Goal: Navigation & Orientation: Find specific page/section

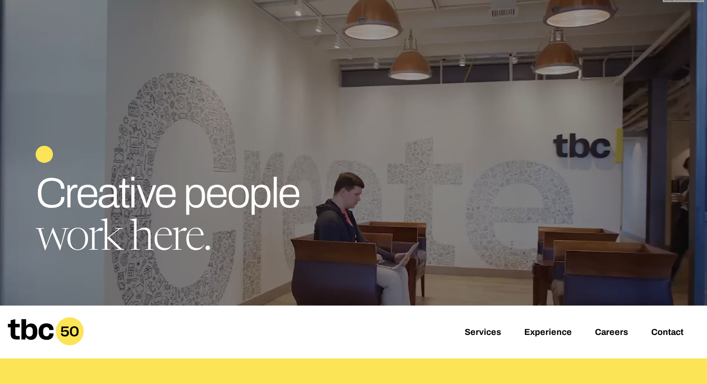
scroll to position [30, 0]
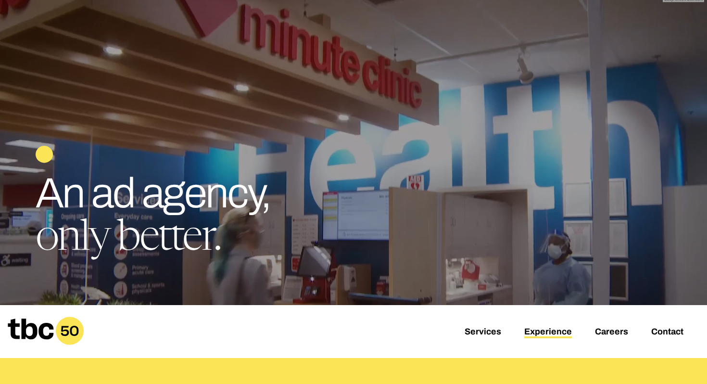
click at [532, 328] on link "Experience" at bounding box center [548, 333] width 48 height 12
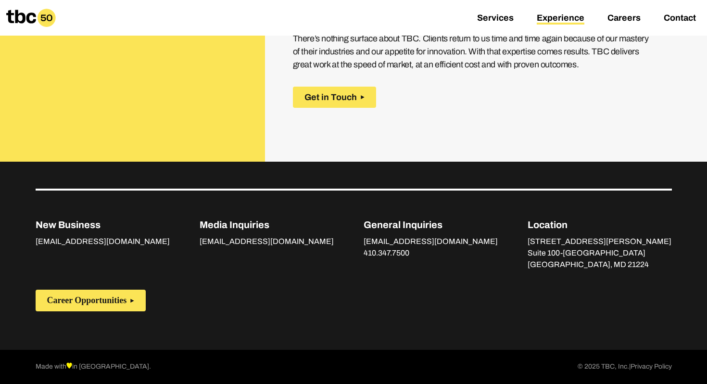
scroll to position [1463, 0]
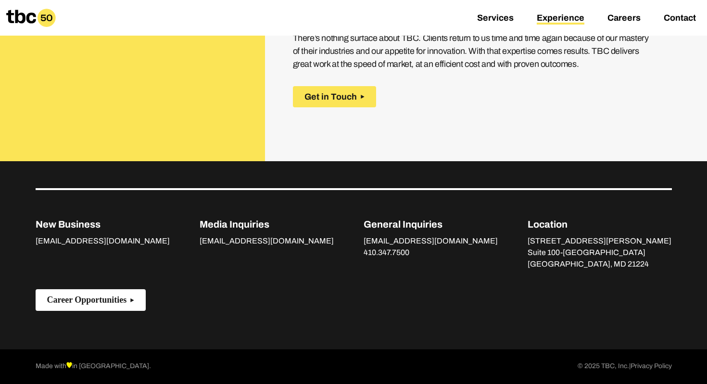
click at [123, 299] on span "Career Opportunities" at bounding box center [87, 300] width 80 height 10
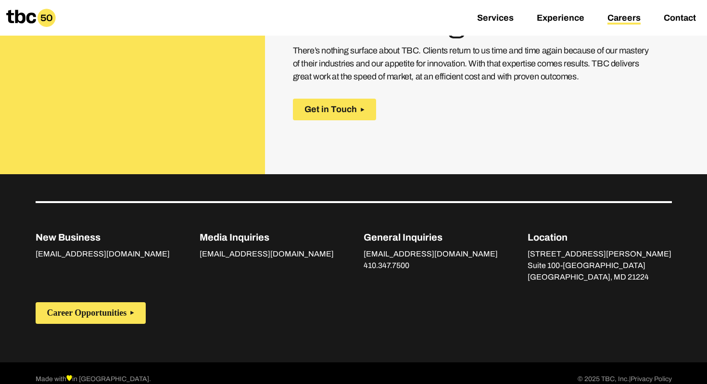
scroll to position [513, 0]
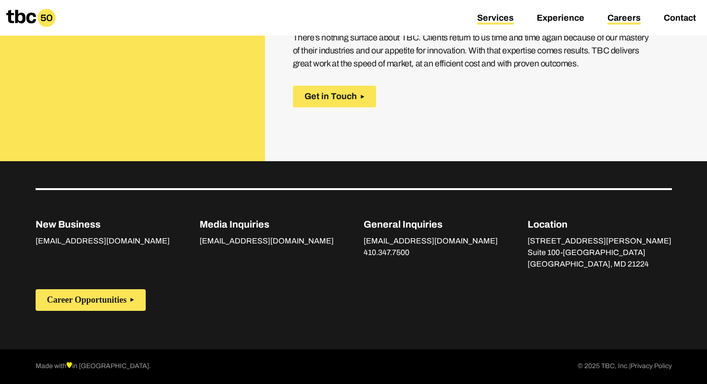
click at [506, 19] on link "Services" at bounding box center [495, 19] width 37 height 12
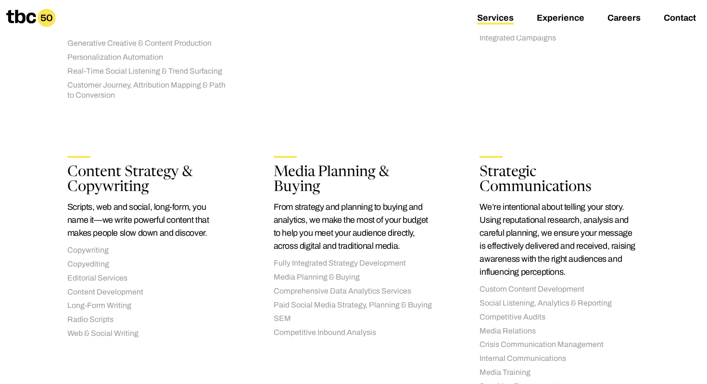
scroll to position [456, 0]
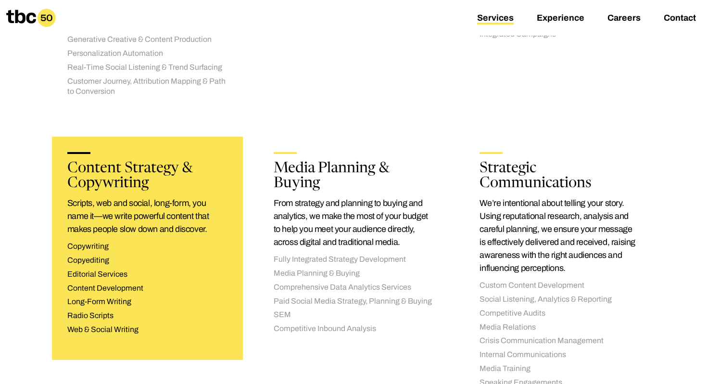
click at [139, 283] on li "Content Development" at bounding box center [147, 288] width 160 height 10
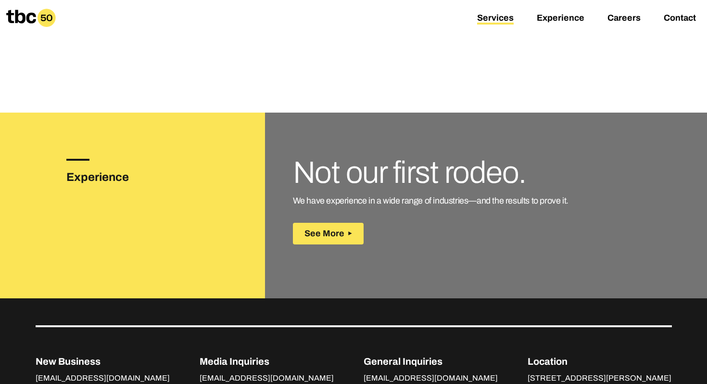
scroll to position [1377, 0]
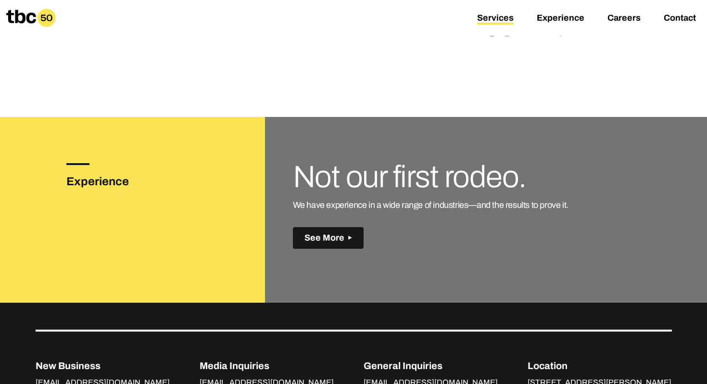
click at [315, 227] on button "See More" at bounding box center [328, 238] width 71 height 22
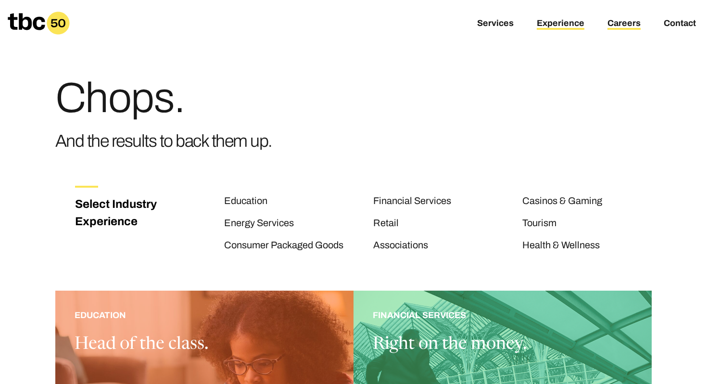
click at [623, 24] on link "Careers" at bounding box center [624, 24] width 33 height 12
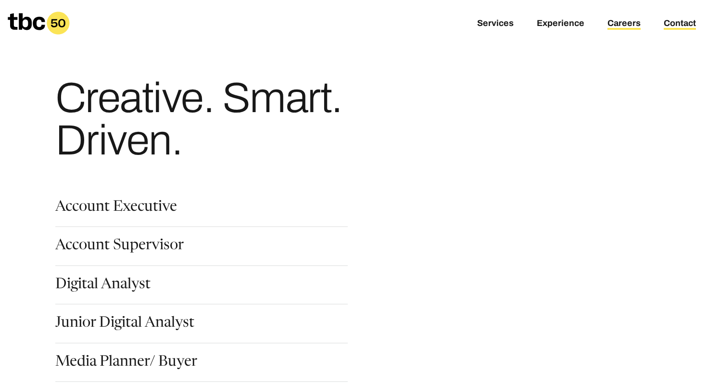
click at [690, 23] on link "Contact" at bounding box center [680, 24] width 32 height 12
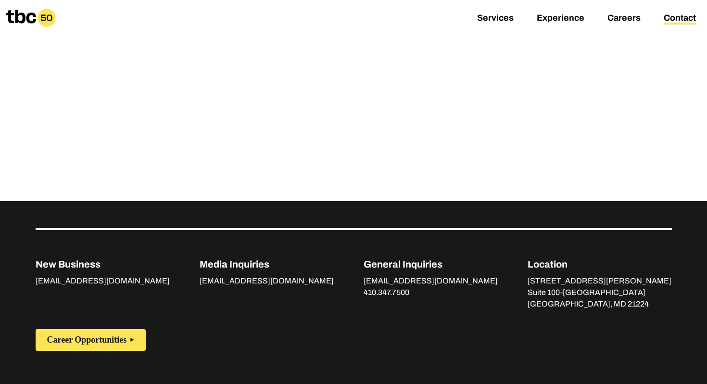
scroll to position [411, 0]
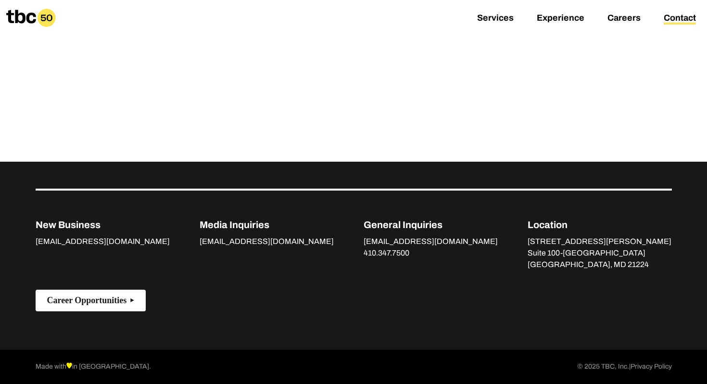
click at [134, 298] on icon at bounding box center [132, 300] width 4 height 4
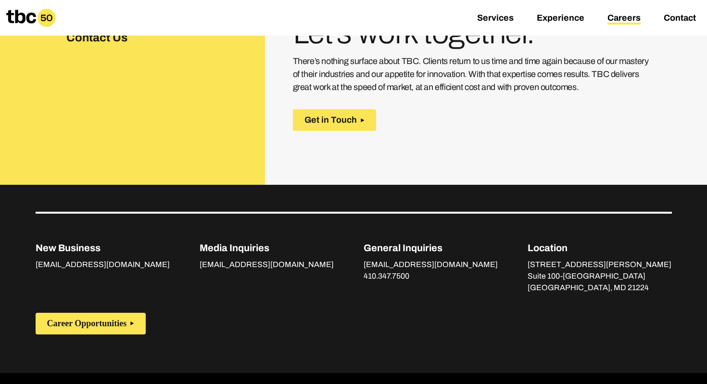
scroll to position [494, 0]
